Goal: Task Accomplishment & Management: Complete application form

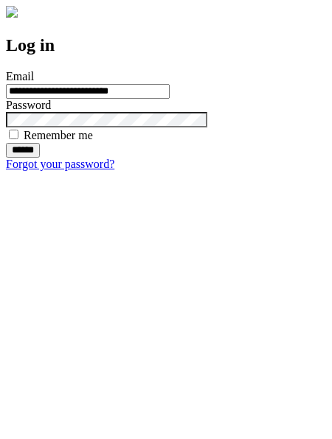
type input "**********"
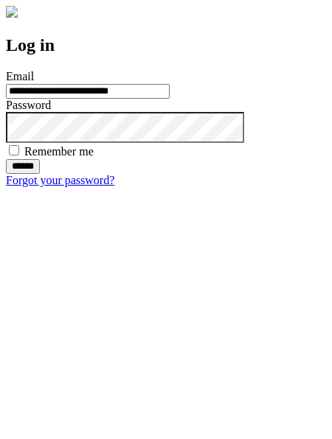
click at [40, 174] on input "******" at bounding box center [23, 166] width 34 height 15
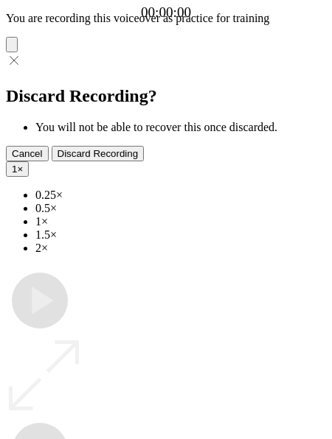
type input "**********"
